Goal: Navigation & Orientation: Find specific page/section

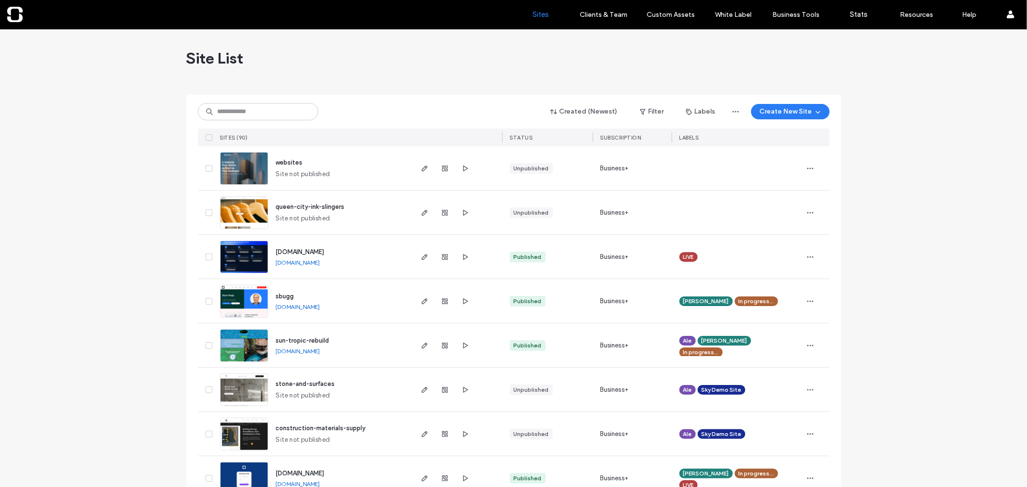
click at [320, 349] on link "[DOMAIN_NAME]" at bounding box center [298, 351] width 44 height 7
click at [314, 261] on link "[DOMAIN_NAME]" at bounding box center [298, 262] width 44 height 7
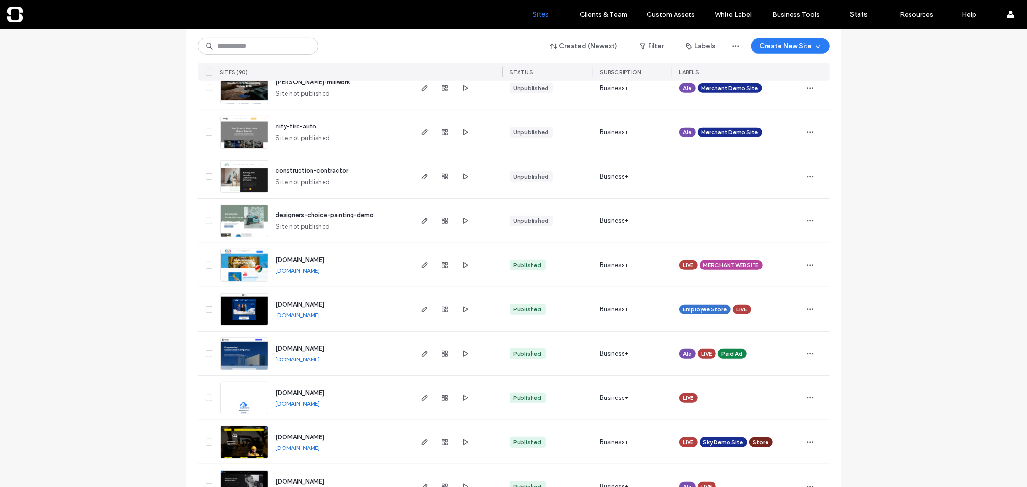
scroll to position [479, 0]
click at [320, 268] on link "[DOMAIN_NAME]" at bounding box center [298, 270] width 44 height 7
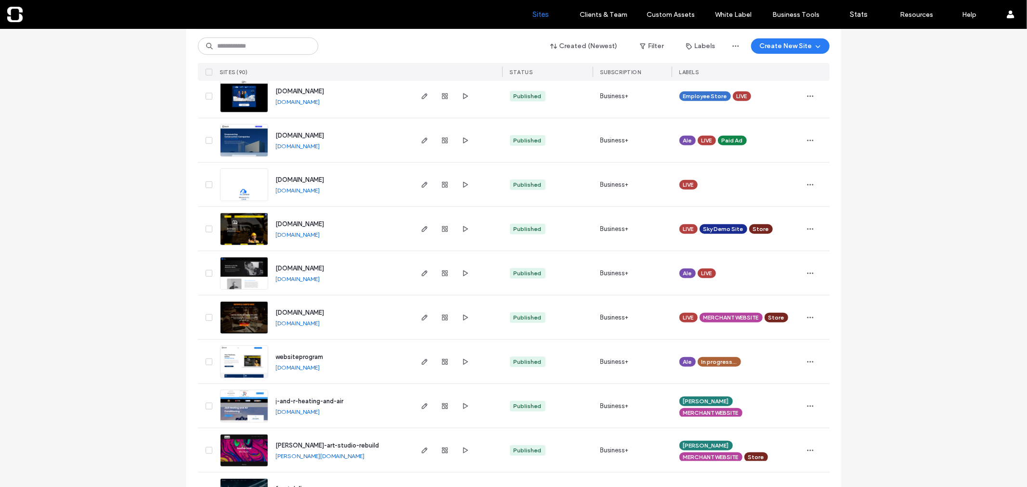
scroll to position [693, 0]
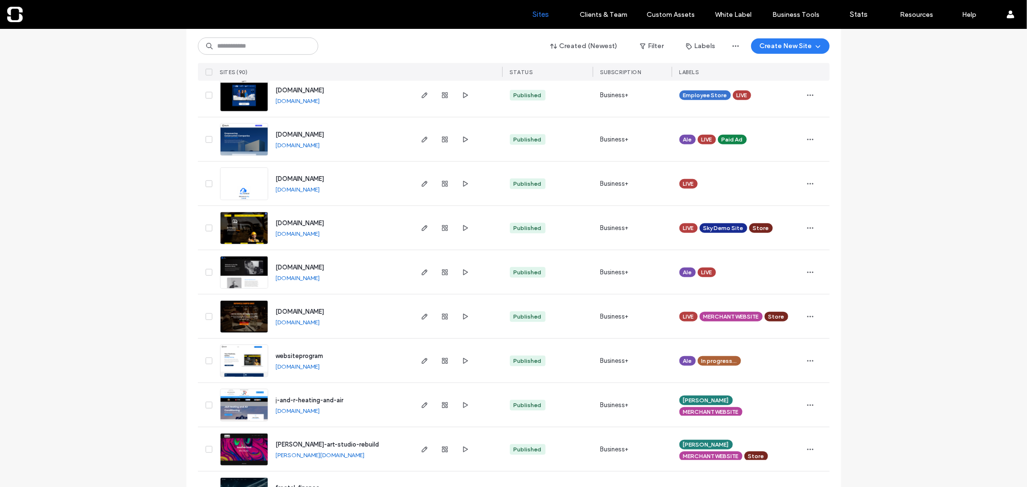
click at [320, 234] on link "[DOMAIN_NAME]" at bounding box center [298, 233] width 44 height 7
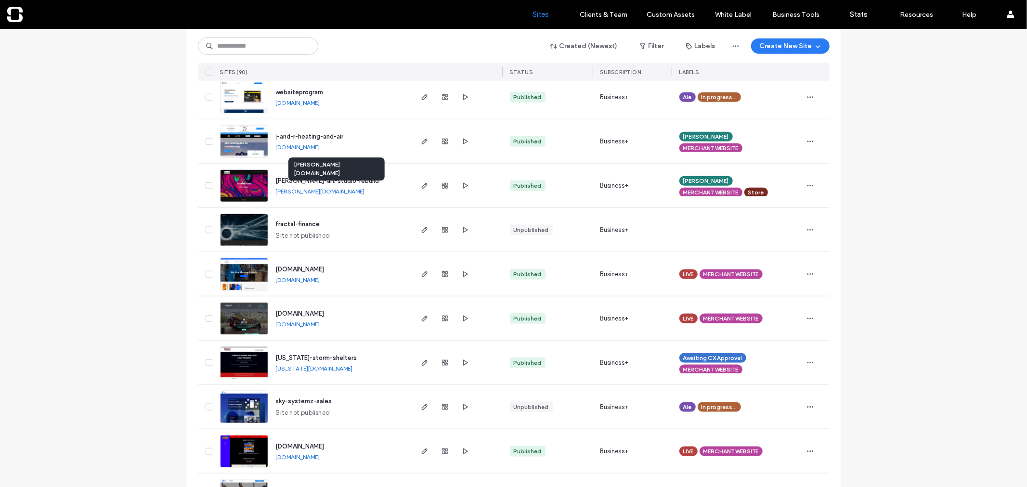
scroll to position [958, 0]
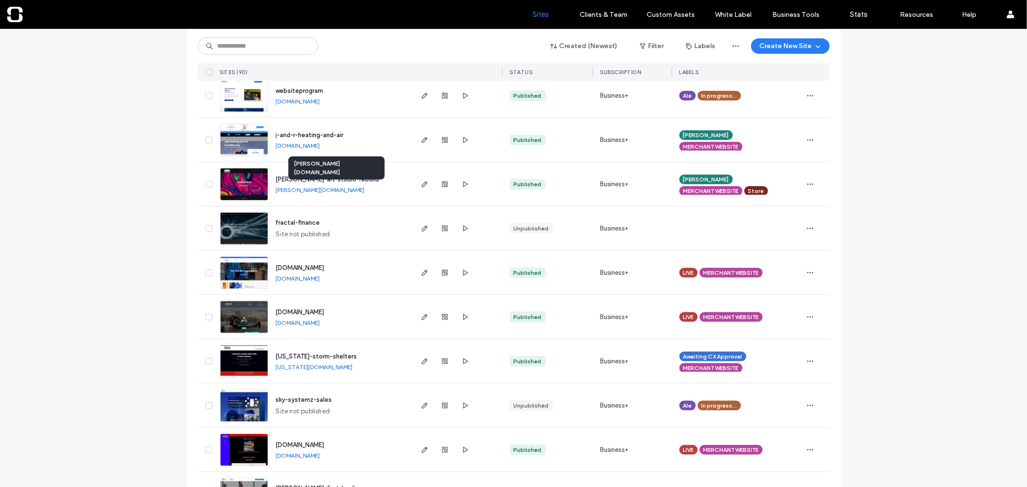
click at [365, 190] on link "[PERSON_NAME][DOMAIN_NAME]" at bounding box center [320, 189] width 89 height 7
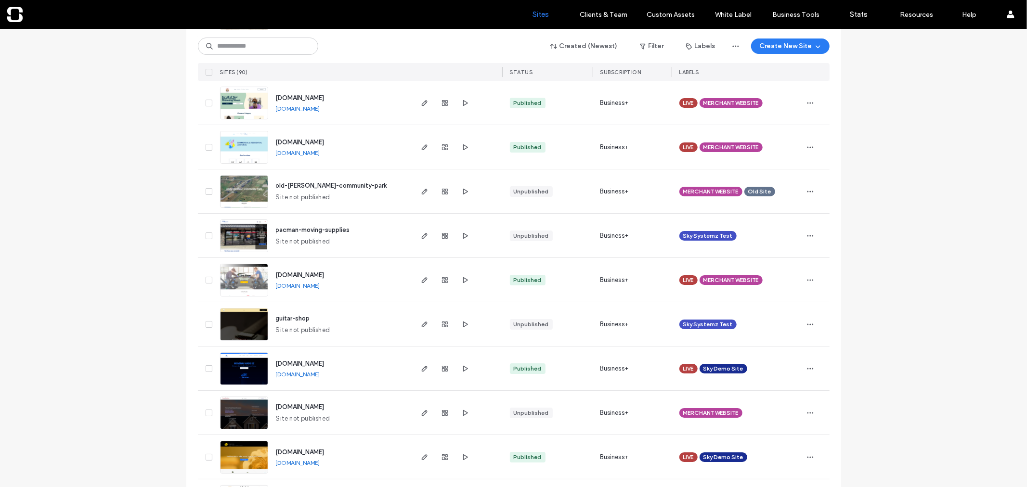
scroll to position [3015, 0]
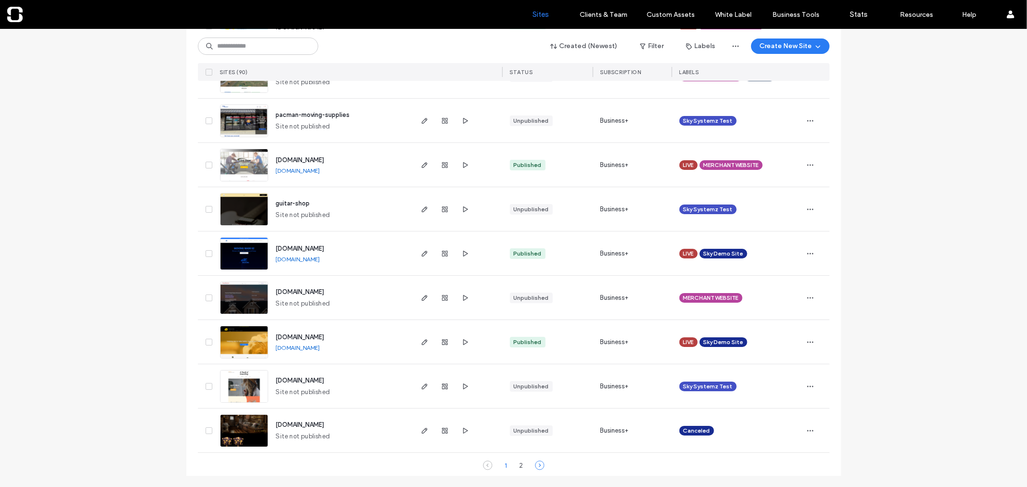
click at [537, 466] on icon at bounding box center [540, 466] width 10 height 10
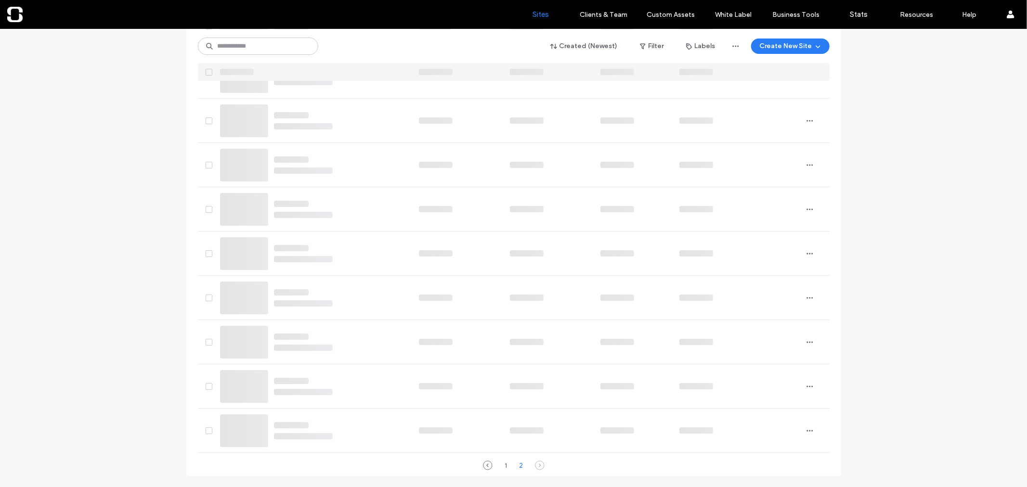
scroll to position [358, 0]
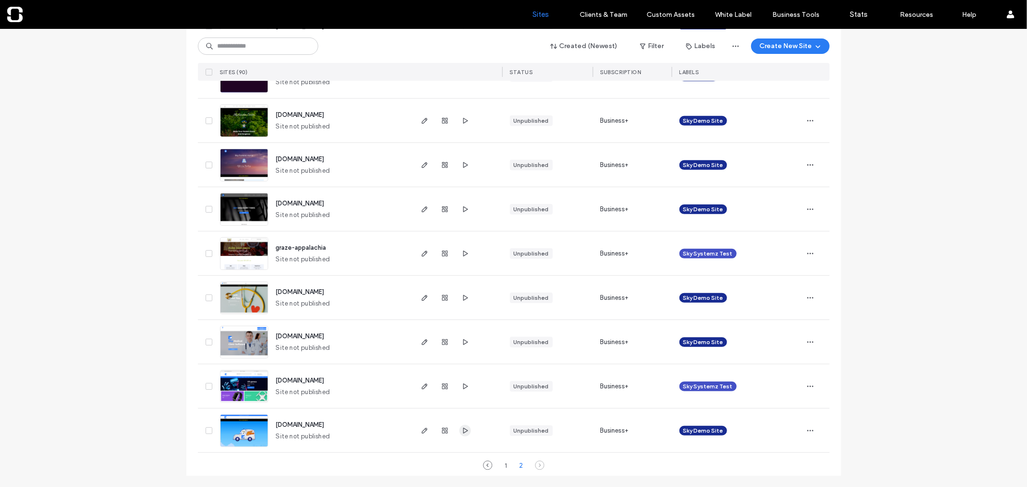
click at [463, 432] on use "button" at bounding box center [465, 430] width 5 height 6
click at [463, 342] on icon "button" at bounding box center [465, 342] width 8 height 8
click at [461, 294] on icon "button" at bounding box center [465, 298] width 8 height 8
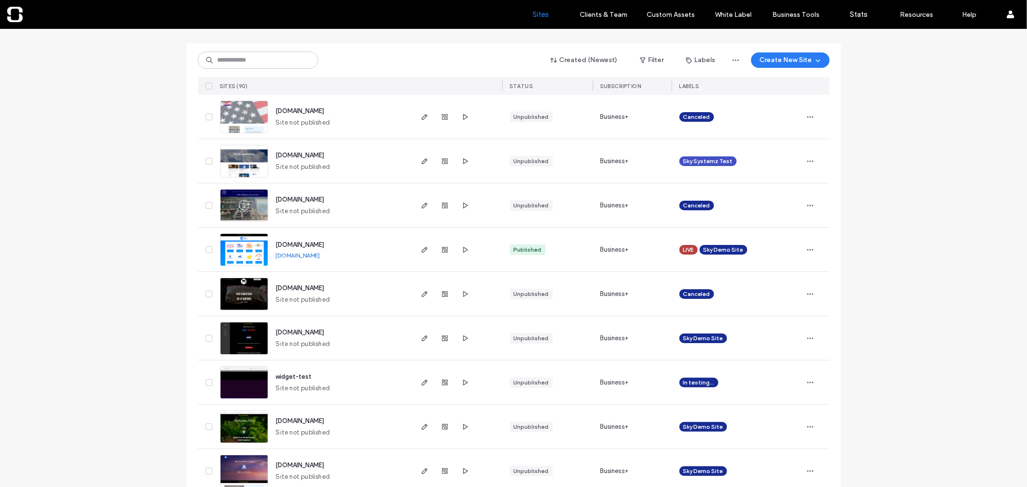
click at [788, 44] on div "Created (Newest) Filter Labels Create New Site SITES (90) STATUS SUBSCRIPTION L…" at bounding box center [514, 69] width 632 height 52
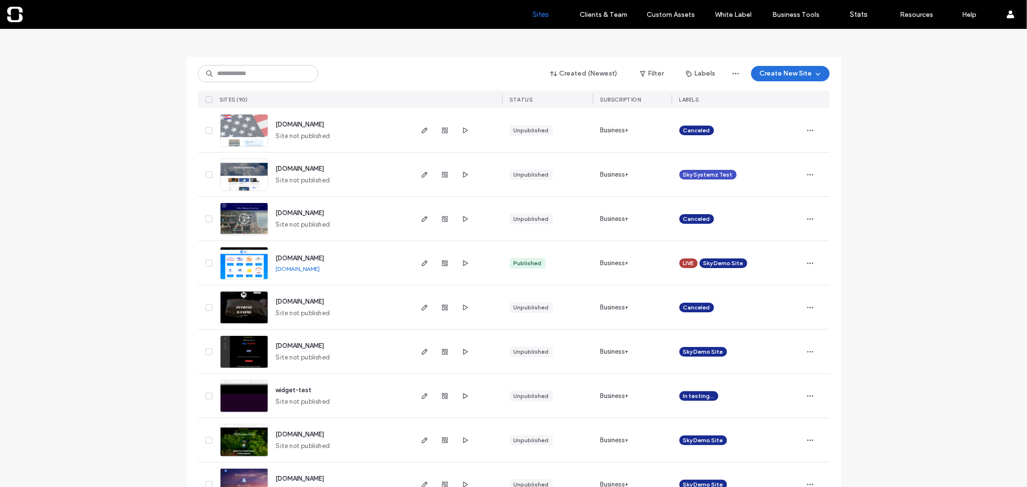
click at [792, 75] on button "Create New Site" at bounding box center [790, 73] width 78 height 15
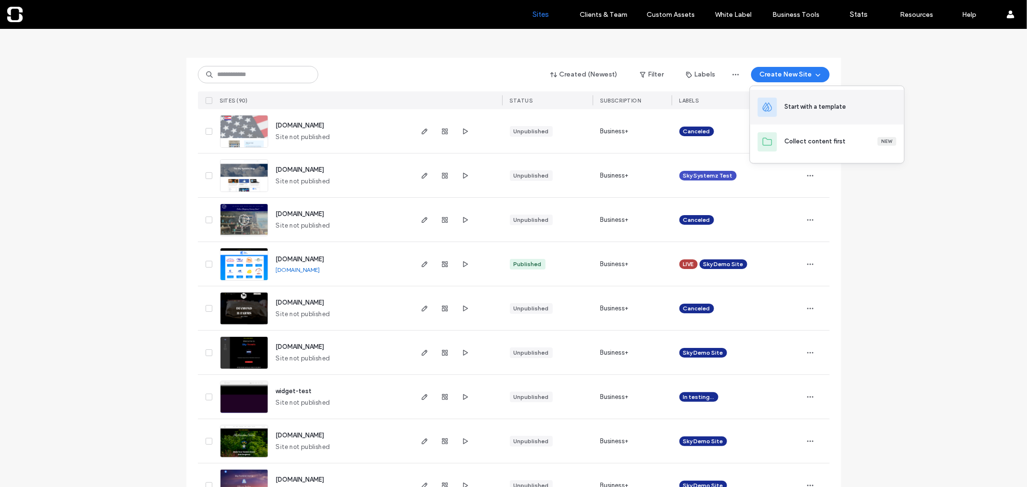
click at [805, 106] on div "Start with a template" at bounding box center [816, 107] width 62 height 10
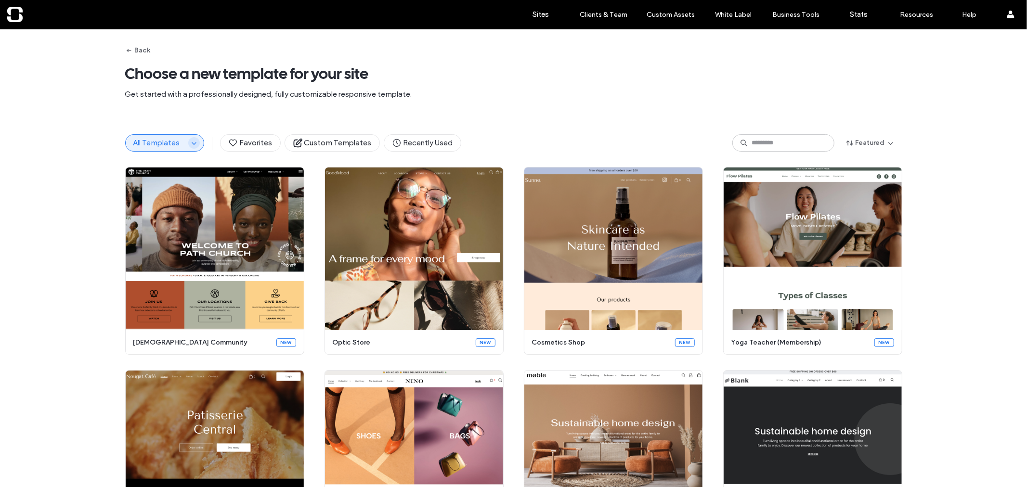
click at [190, 145] on icon "button" at bounding box center [194, 143] width 8 height 8
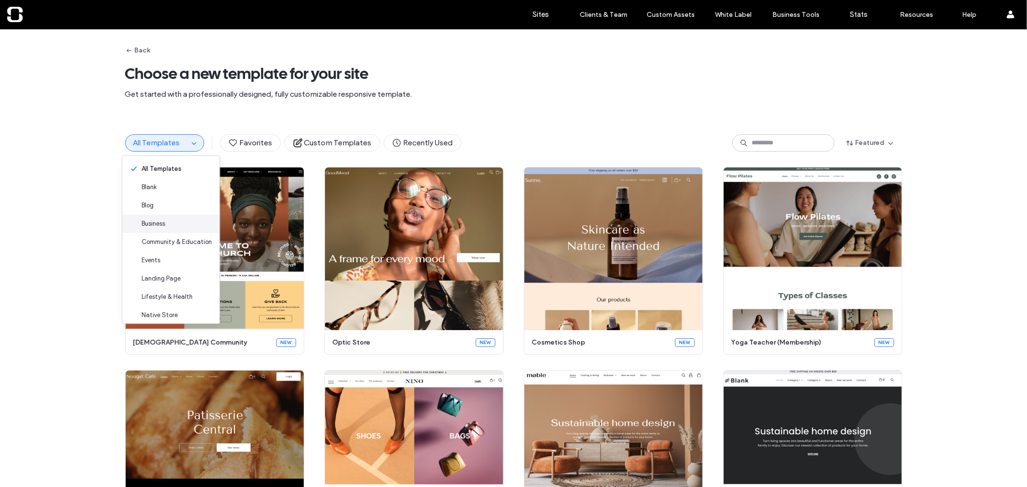
click at [186, 215] on div "Business" at bounding box center [170, 224] width 97 height 18
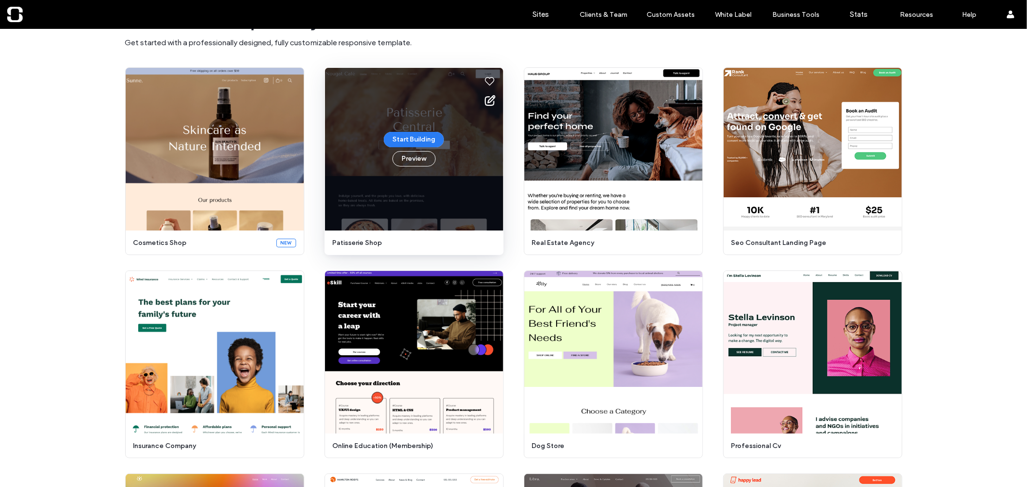
scroll to position [52, 0]
click at [424, 161] on button "Preview" at bounding box center [413, 158] width 43 height 15
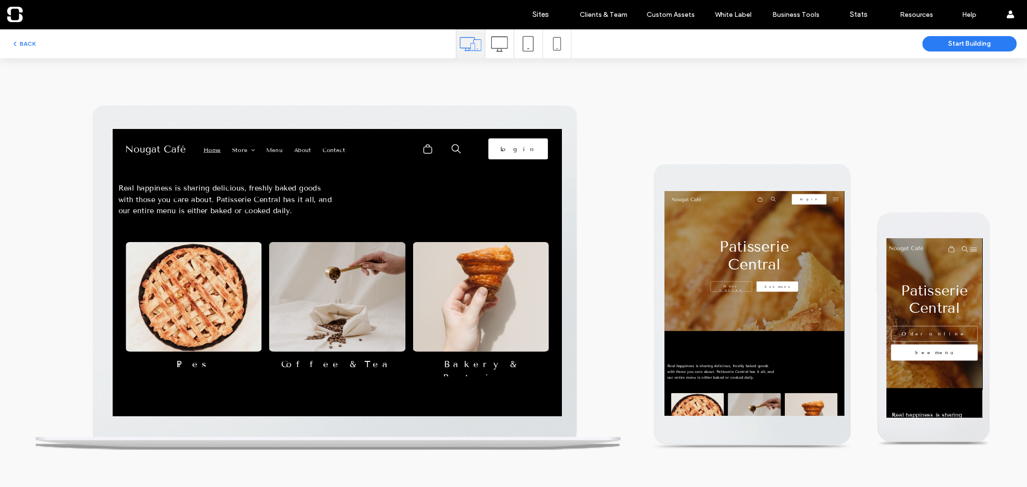
scroll to position [0, 0]
click at [23, 43] on button "BACK" at bounding box center [23, 44] width 25 height 12
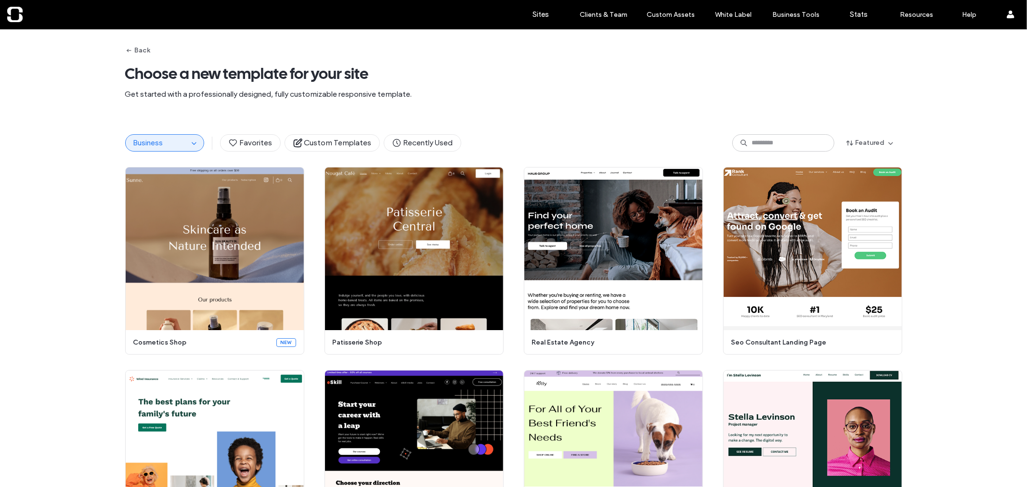
click at [18, 13] on div at bounding box center [61, 14] width 109 height 15
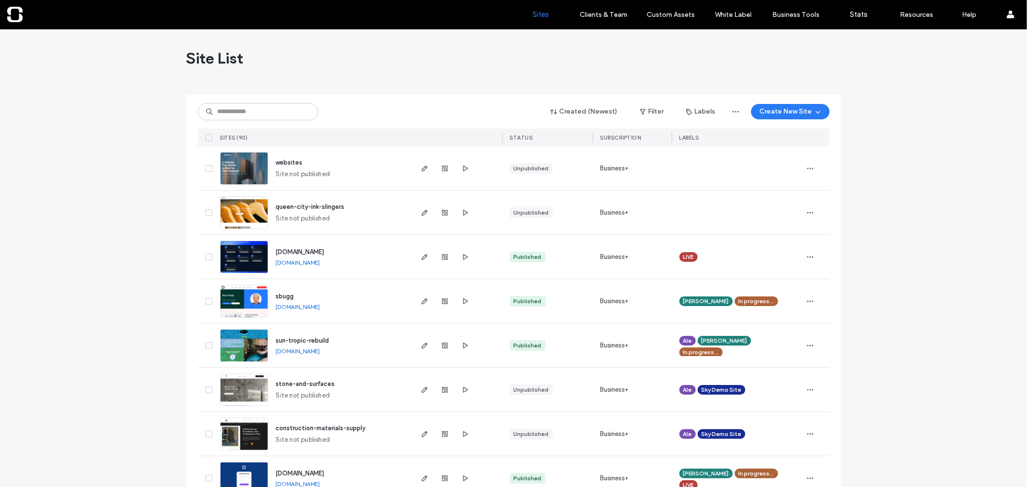
click at [314, 307] on link "[DOMAIN_NAME]" at bounding box center [298, 306] width 44 height 7
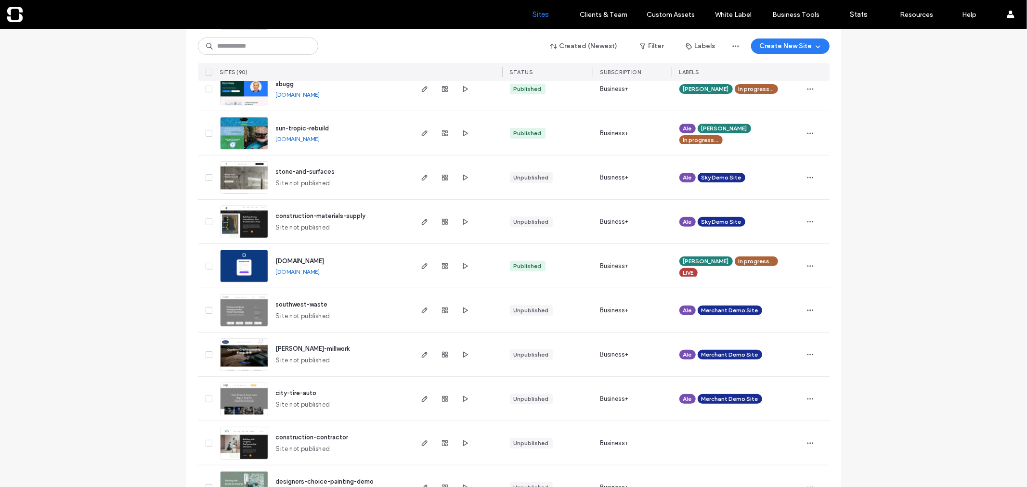
scroll to position [213, 0]
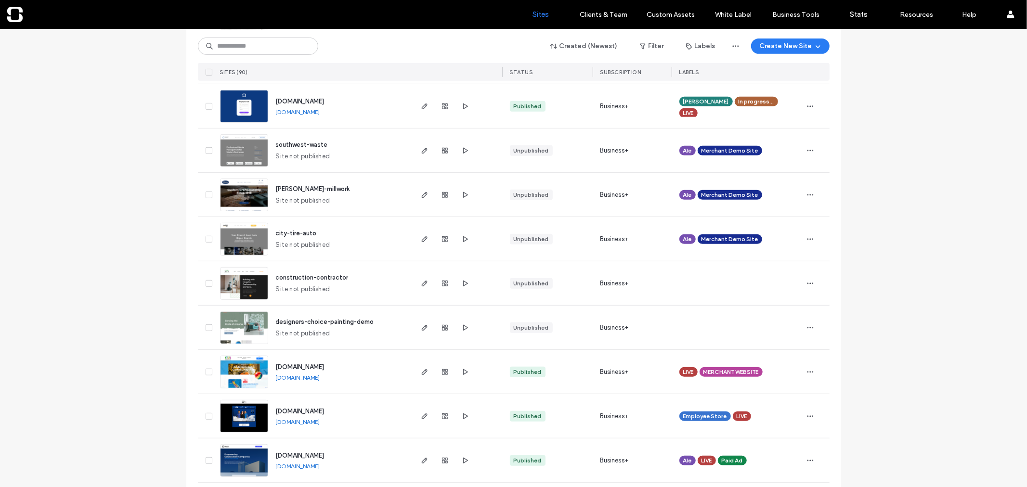
scroll to position [373, 0]
click at [311, 110] on link "[DOMAIN_NAME]" at bounding box center [298, 111] width 44 height 7
